Goal: Task Accomplishment & Management: Manage account settings

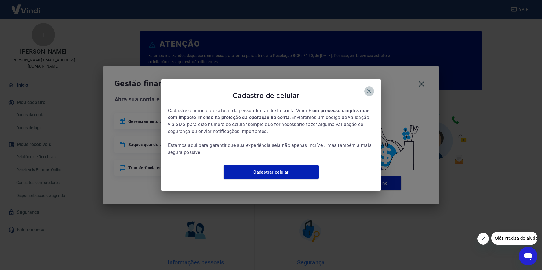
click at [368, 88] on icon "button" at bounding box center [369, 91] width 7 height 7
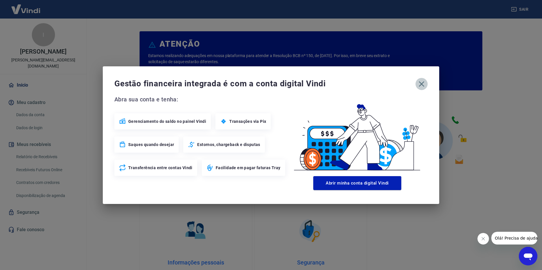
click at [422, 82] on icon "button" at bounding box center [421, 83] width 9 height 9
